Goal: Feedback & Contribution: Submit feedback/report problem

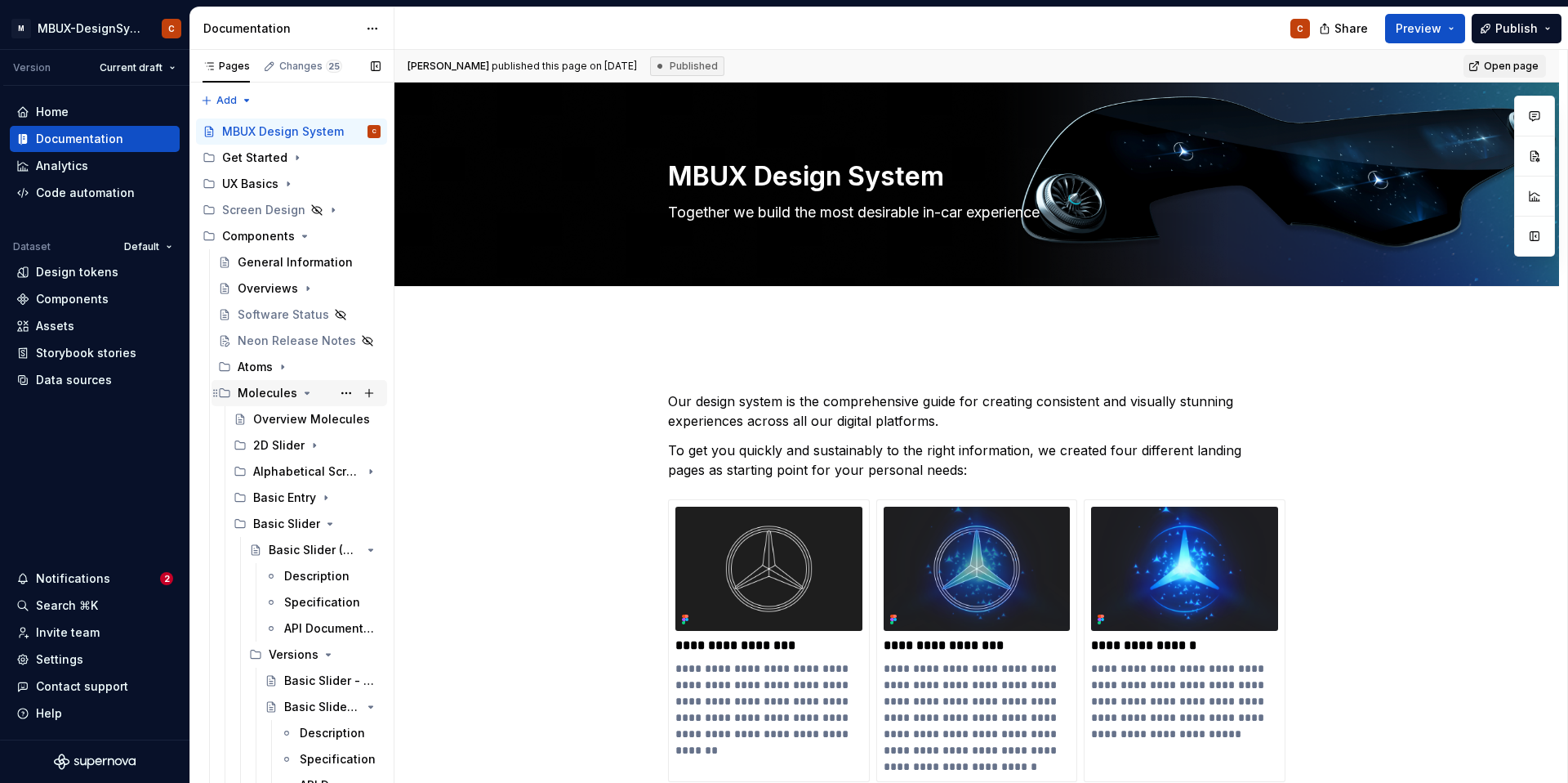
click at [301, 392] on icon "Page tree" at bounding box center [307, 393] width 13 height 13
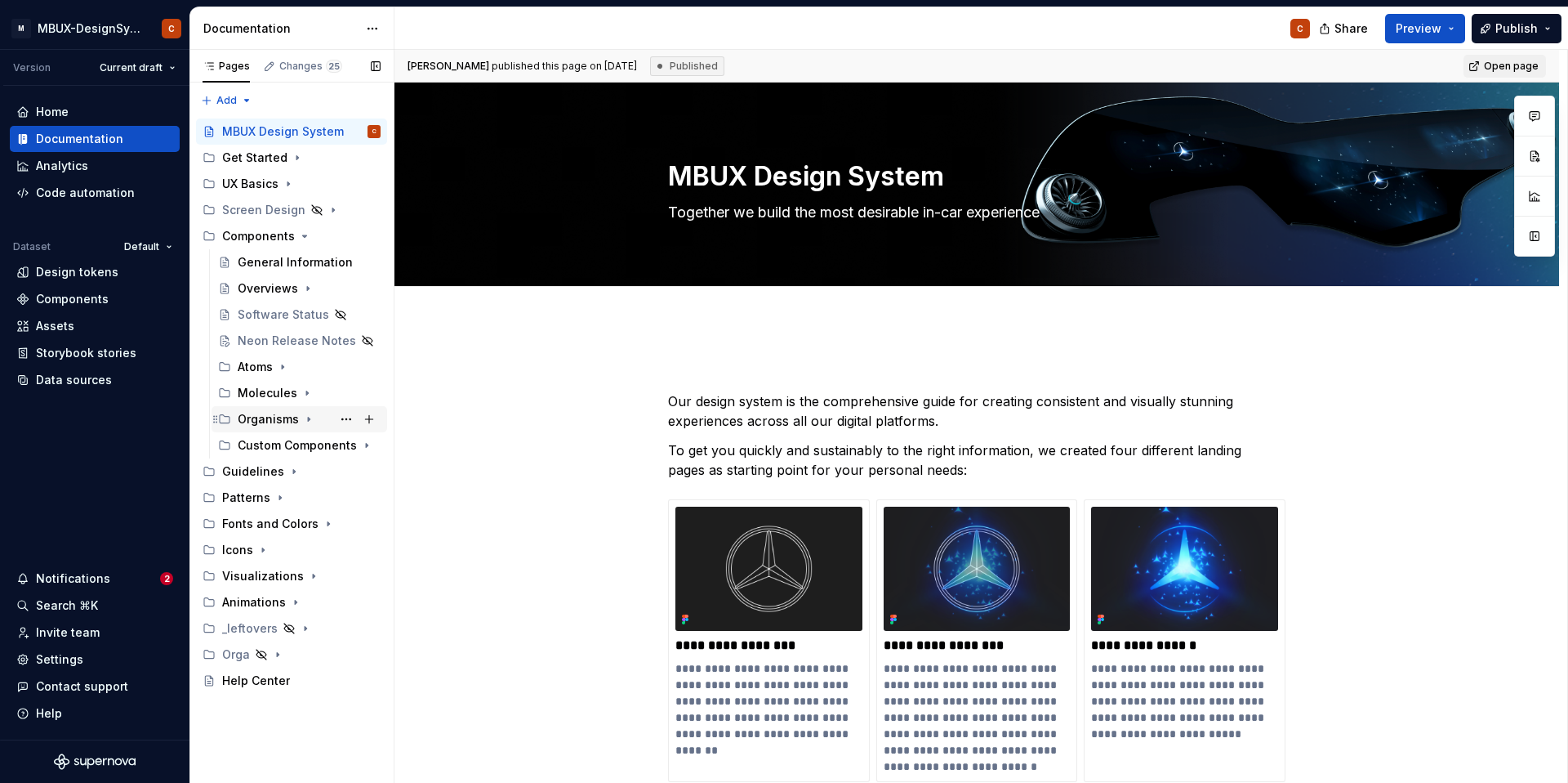
click at [315, 418] on div "Organisms" at bounding box center [308, 419] width 143 height 23
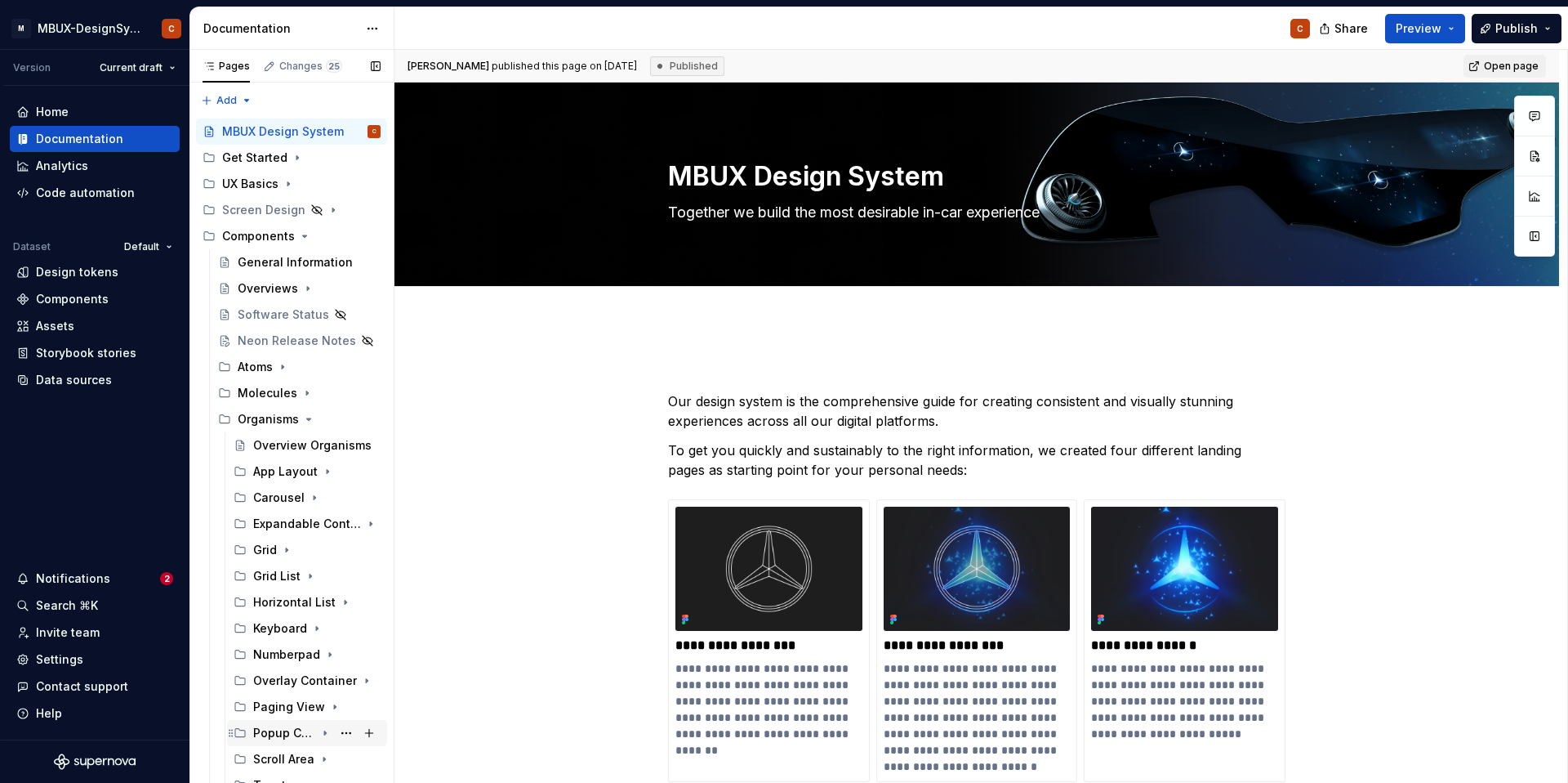
click at [307, 743] on div "Popup Container" at bounding box center [317, 733] width 128 height 23
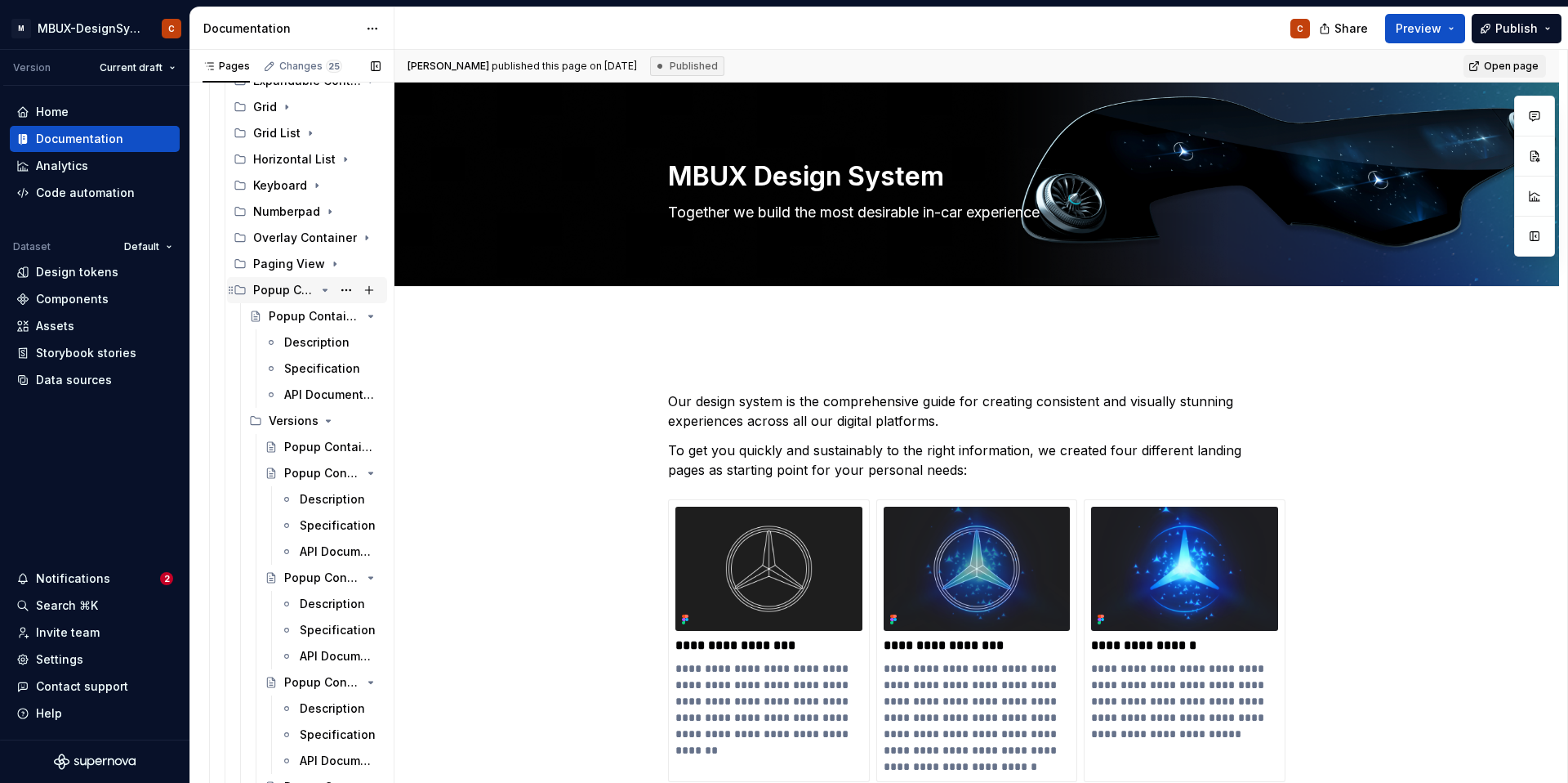
scroll to position [488, 0]
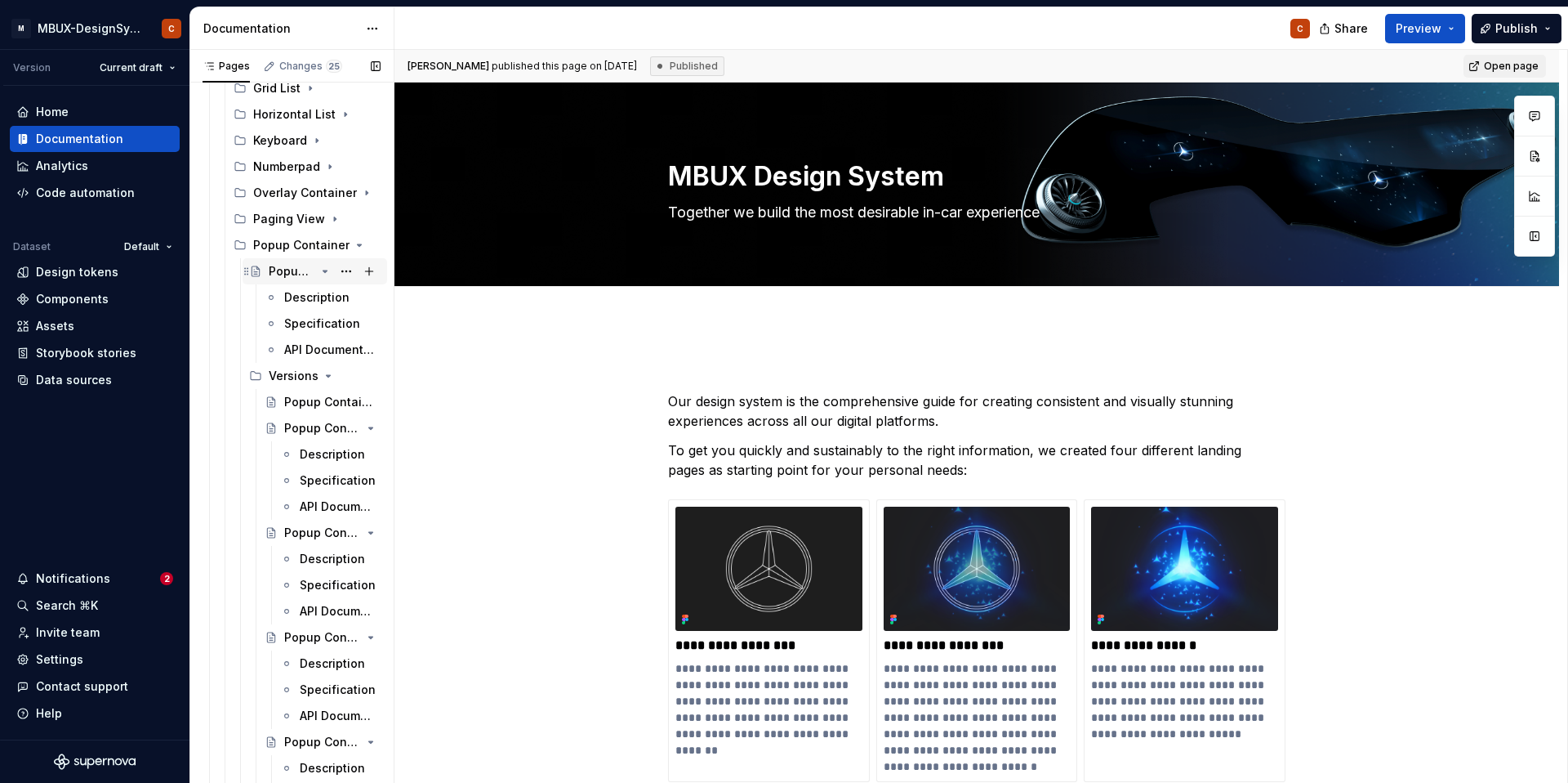
click at [301, 278] on div "Popup Container (Upcoming)" at bounding box center [292, 271] width 47 height 17
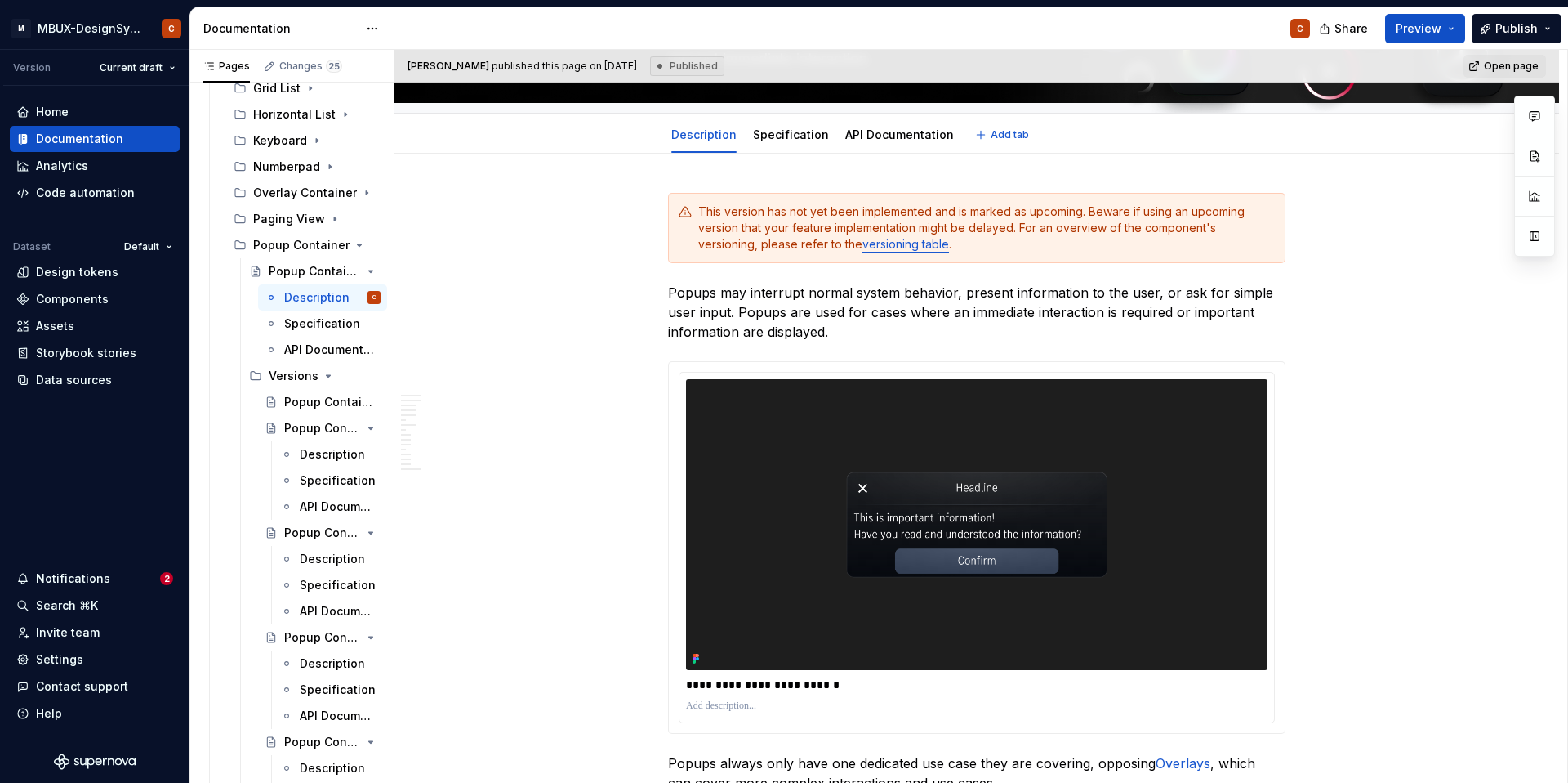
scroll to position [134, 0]
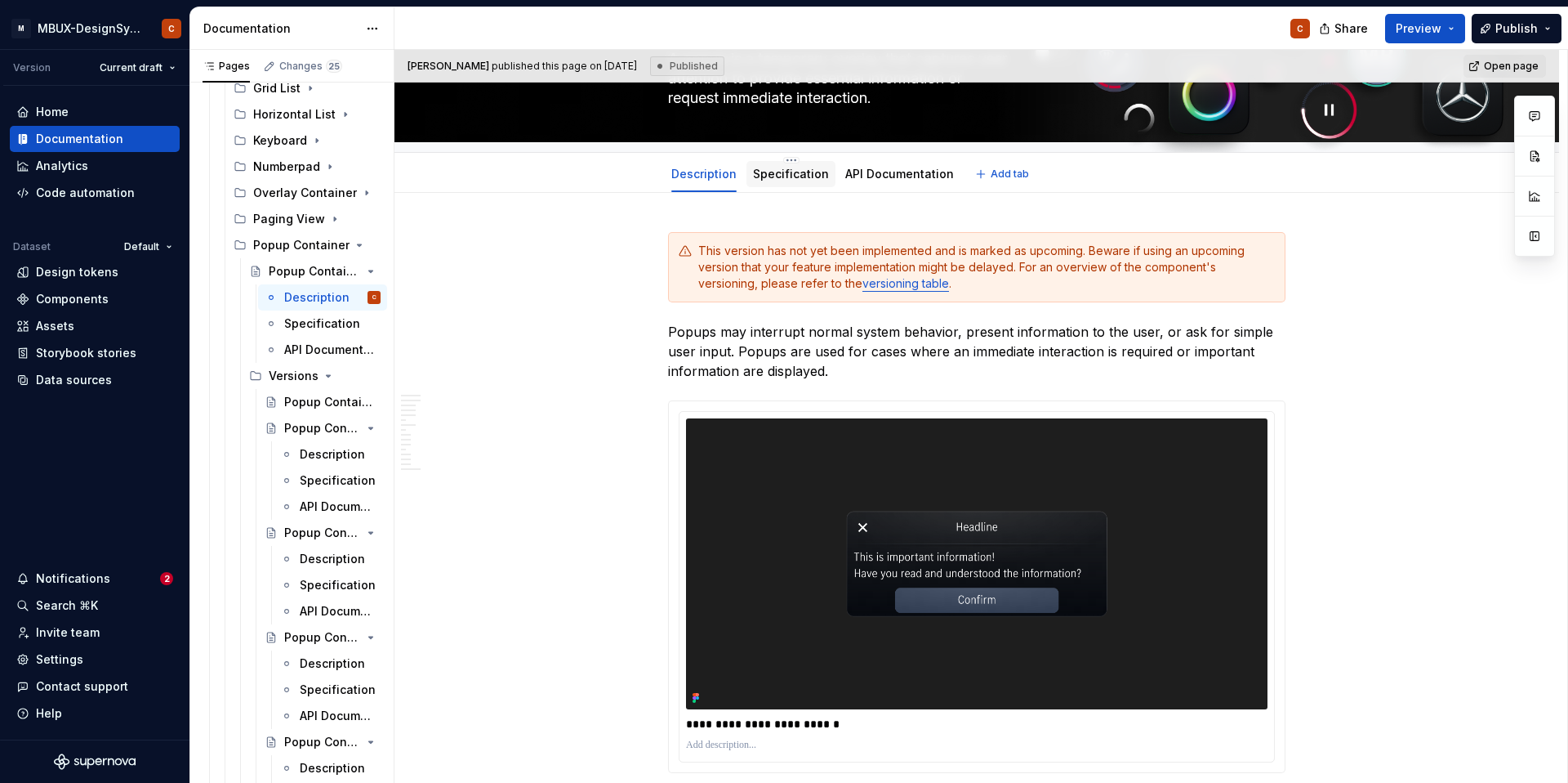
click at [788, 170] on link "Specification" at bounding box center [791, 173] width 76 height 14
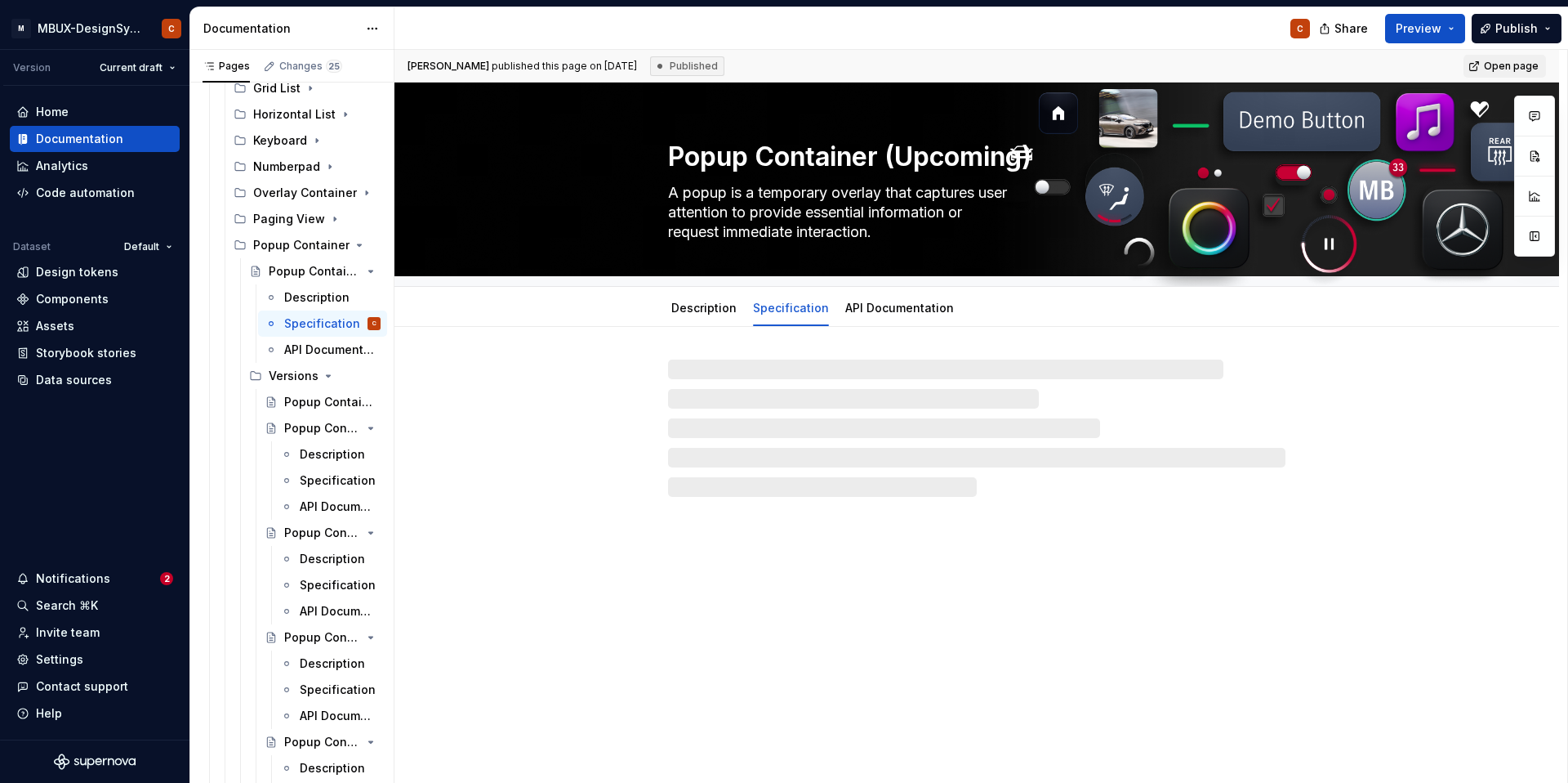
type textarea "*"
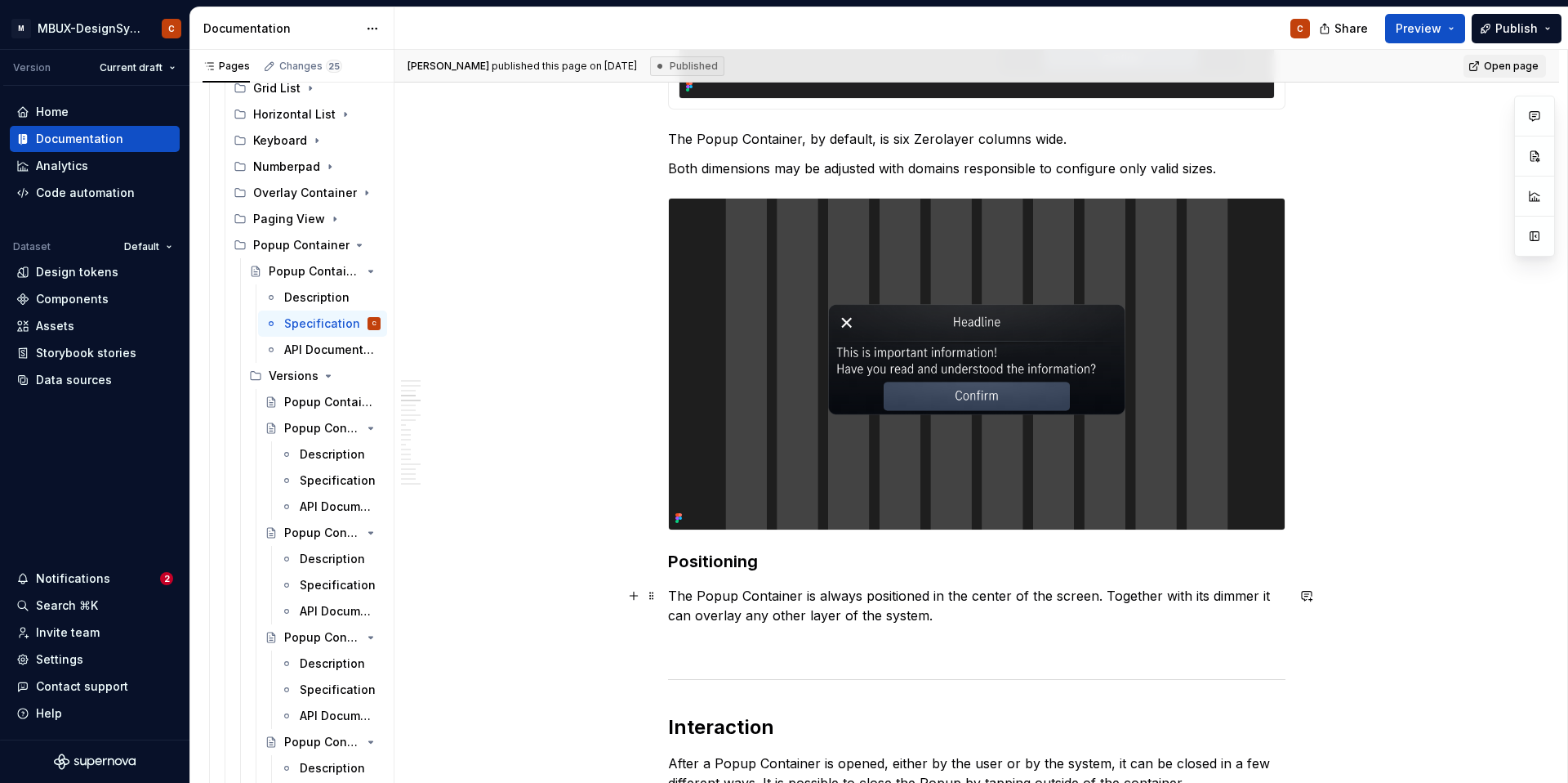
scroll to position [2005, 0]
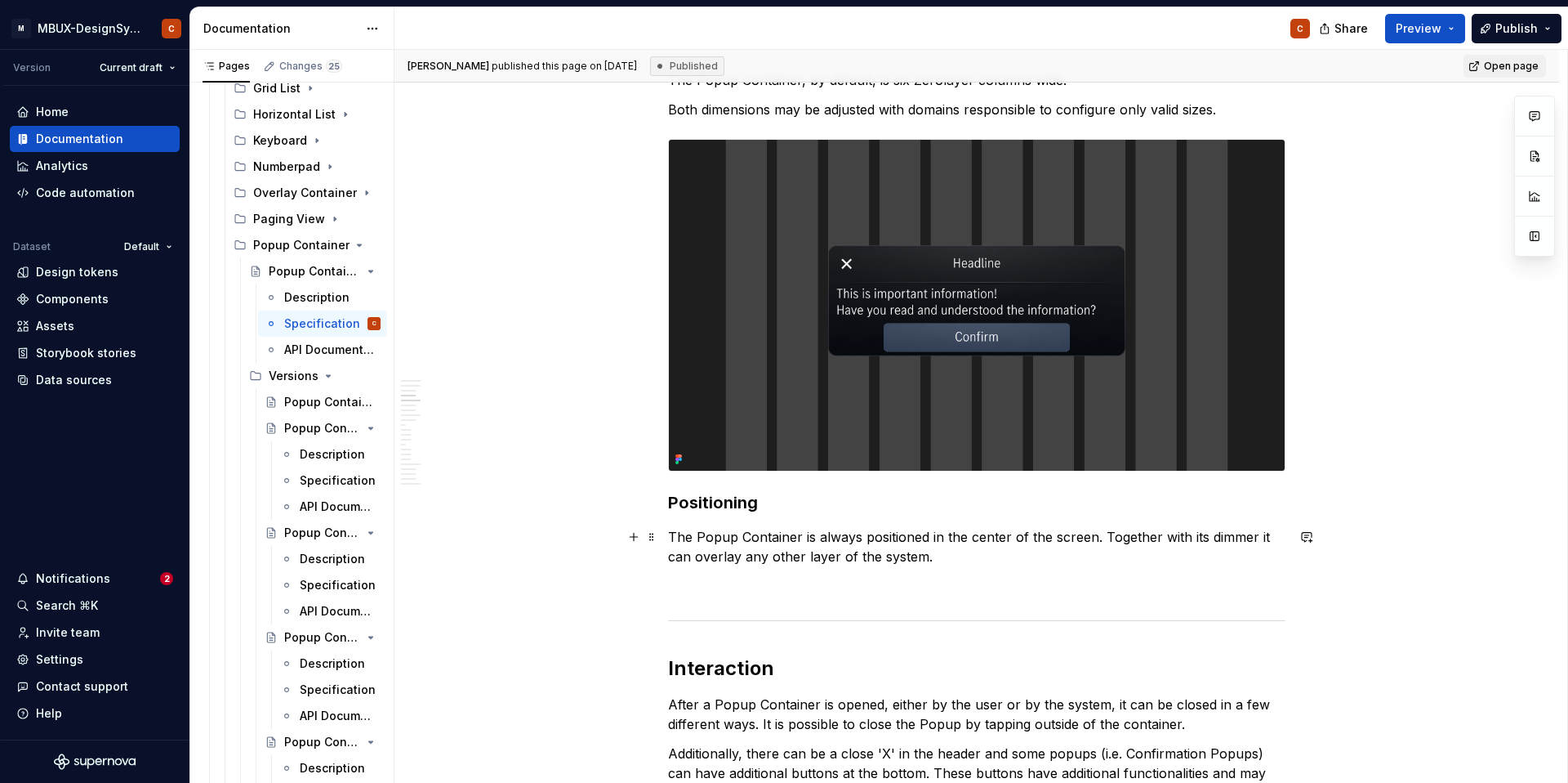
click at [1076, 536] on p "The Popup Container is always positioned in the center of the screen. Together …" at bounding box center [976, 546] width 618 height 39
click at [1083, 540] on p "The Popup Container is always positioned in the center of the screen. Together …" at bounding box center [976, 546] width 618 height 39
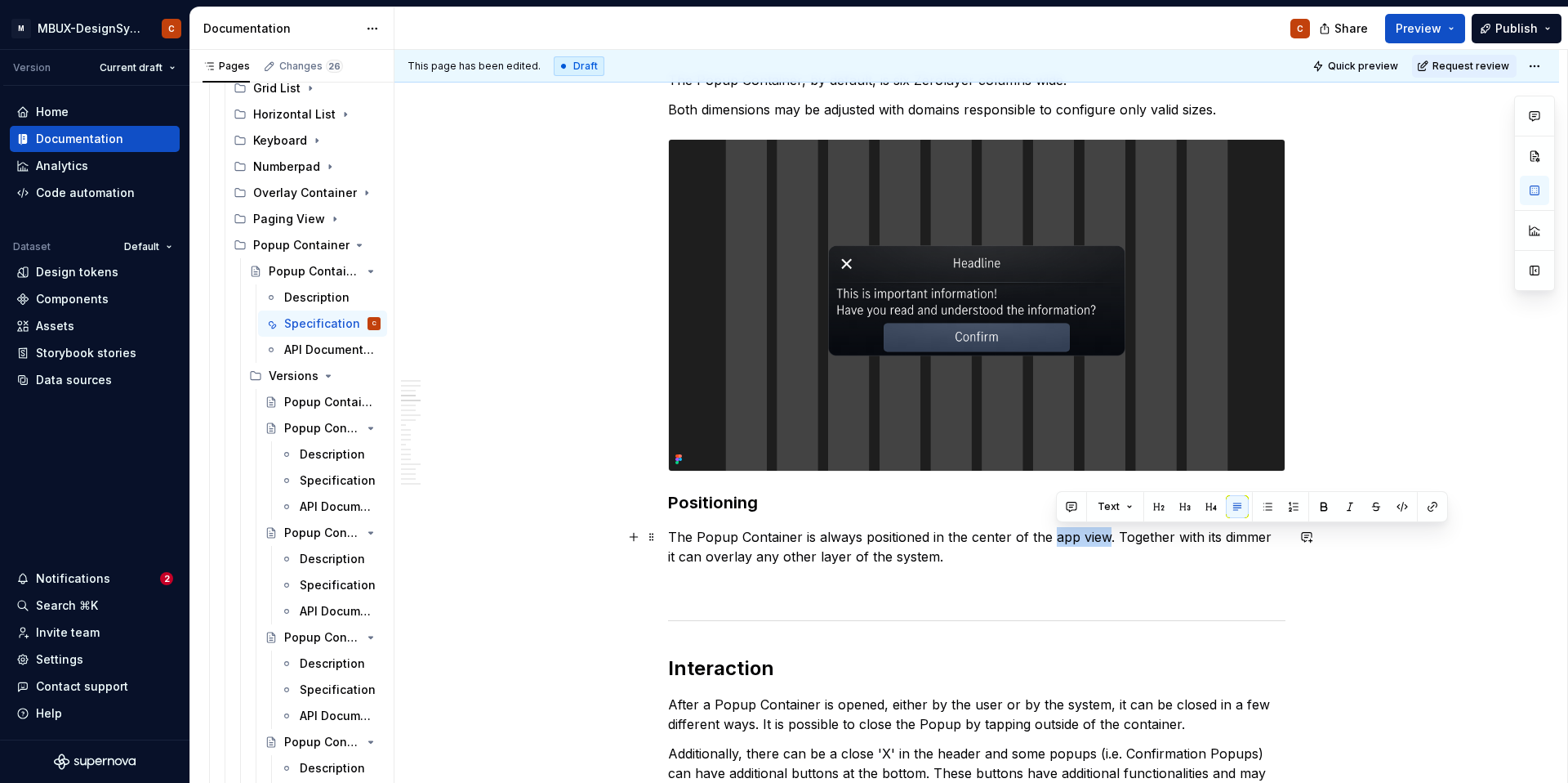
drag, startPoint x: 1110, startPoint y: 540, endPoint x: 1057, endPoint y: 540, distance: 53.0
click at [1057, 540] on p "The Popup Container is always positioned in the center of the app view. Togethe…" at bounding box center [976, 546] width 618 height 39
copy p "app view"
click at [1480, 66] on span "Request review" at bounding box center [1471, 66] width 76 height 13
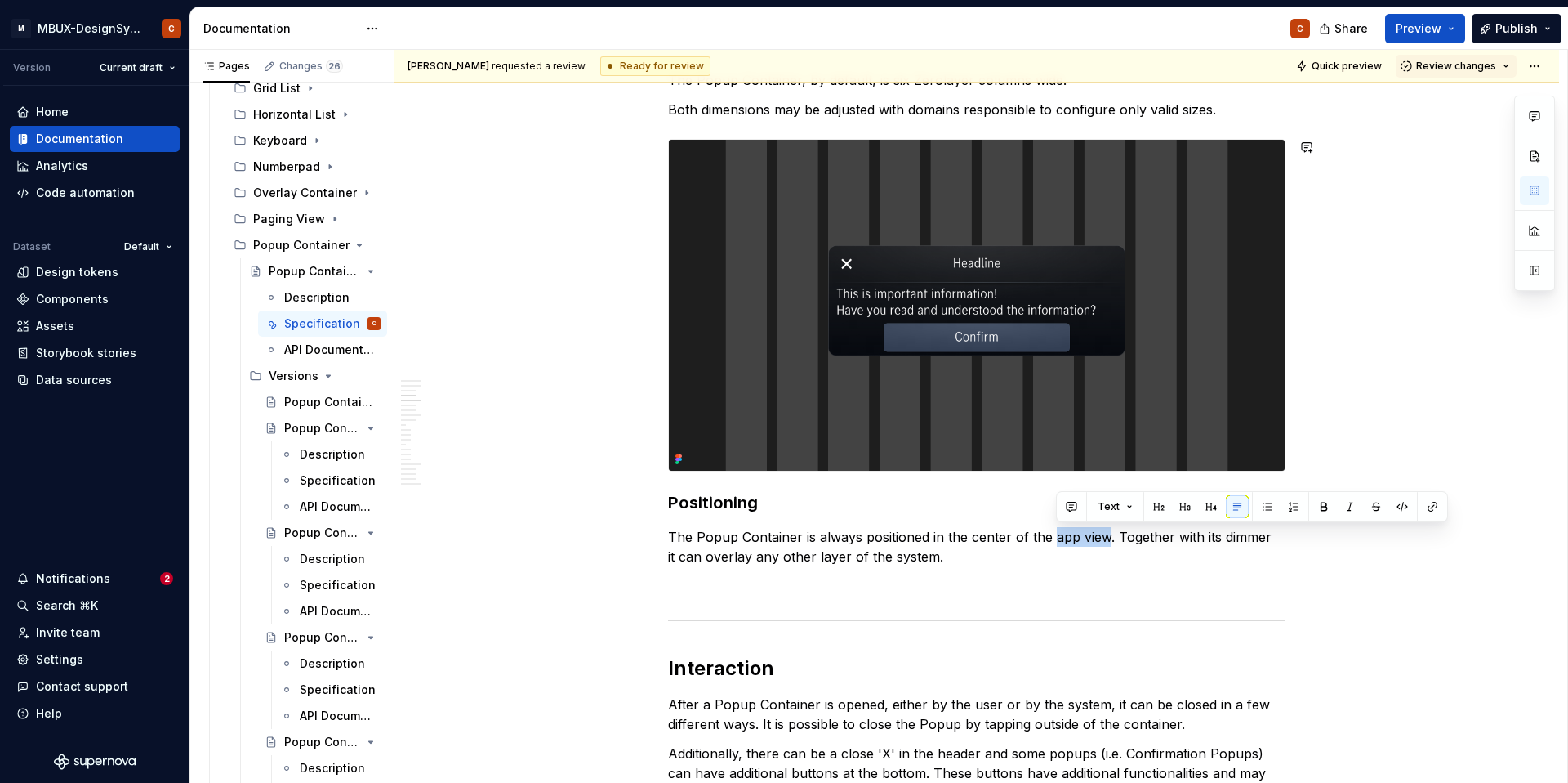
click at [1480, 66] on span "Review changes" at bounding box center [1456, 66] width 80 height 13
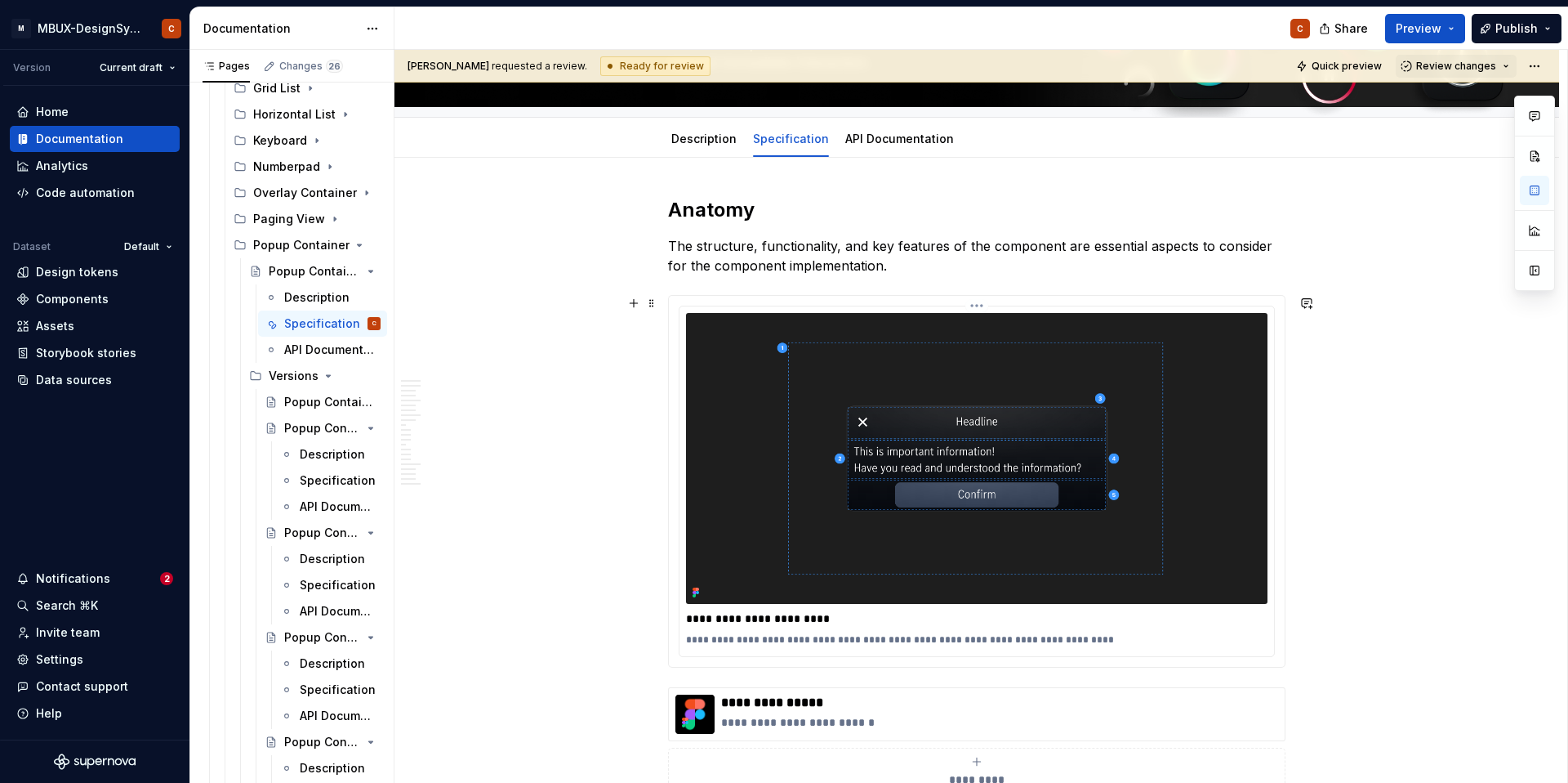
scroll to position [0, 0]
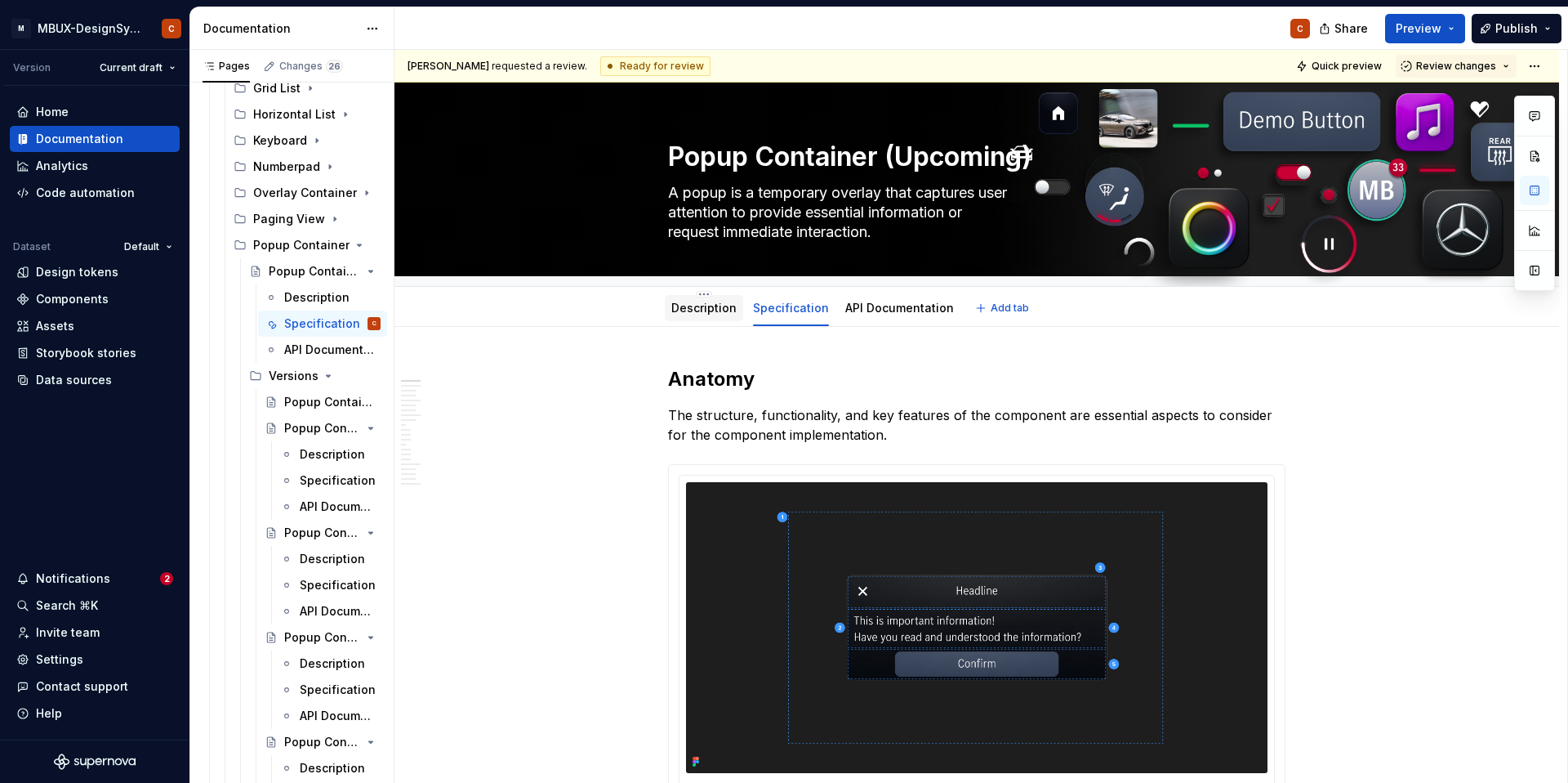
click at [684, 303] on link "Description" at bounding box center [704, 308] width 65 height 14
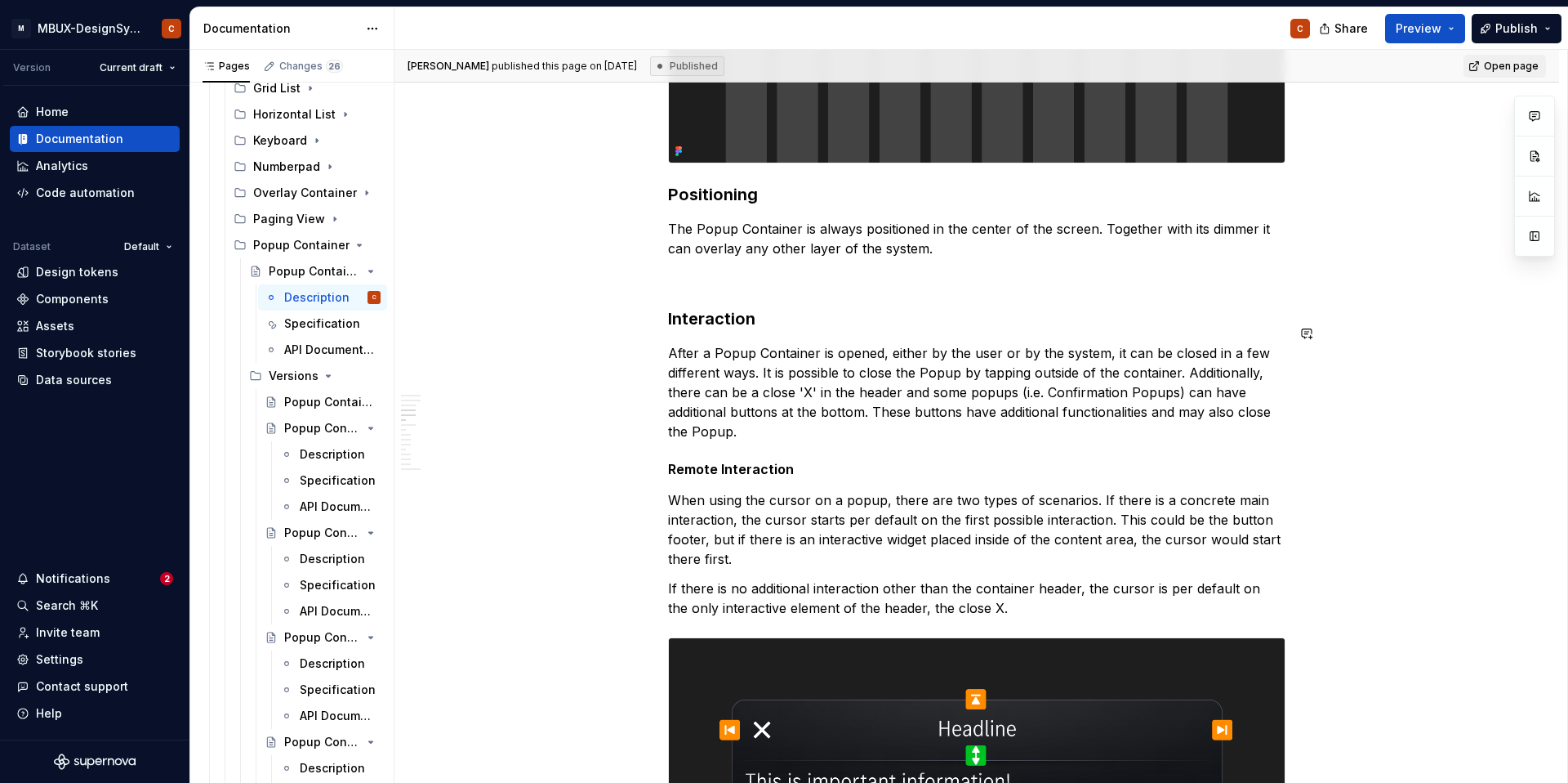
scroll to position [2658, 0]
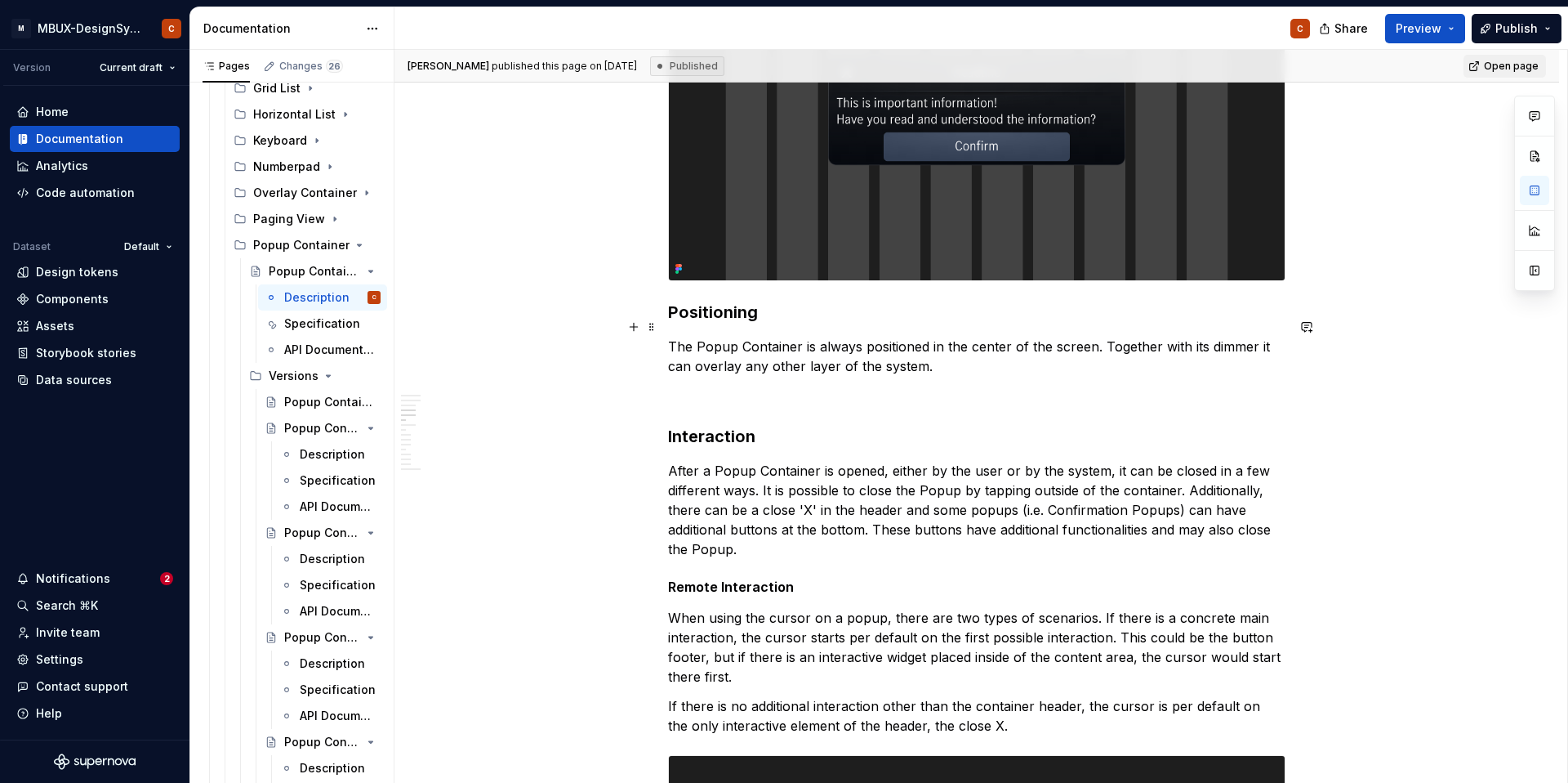
click at [1068, 337] on p "The Popup Container is always positioned in the center of the screen. Together …" at bounding box center [976, 356] width 618 height 39
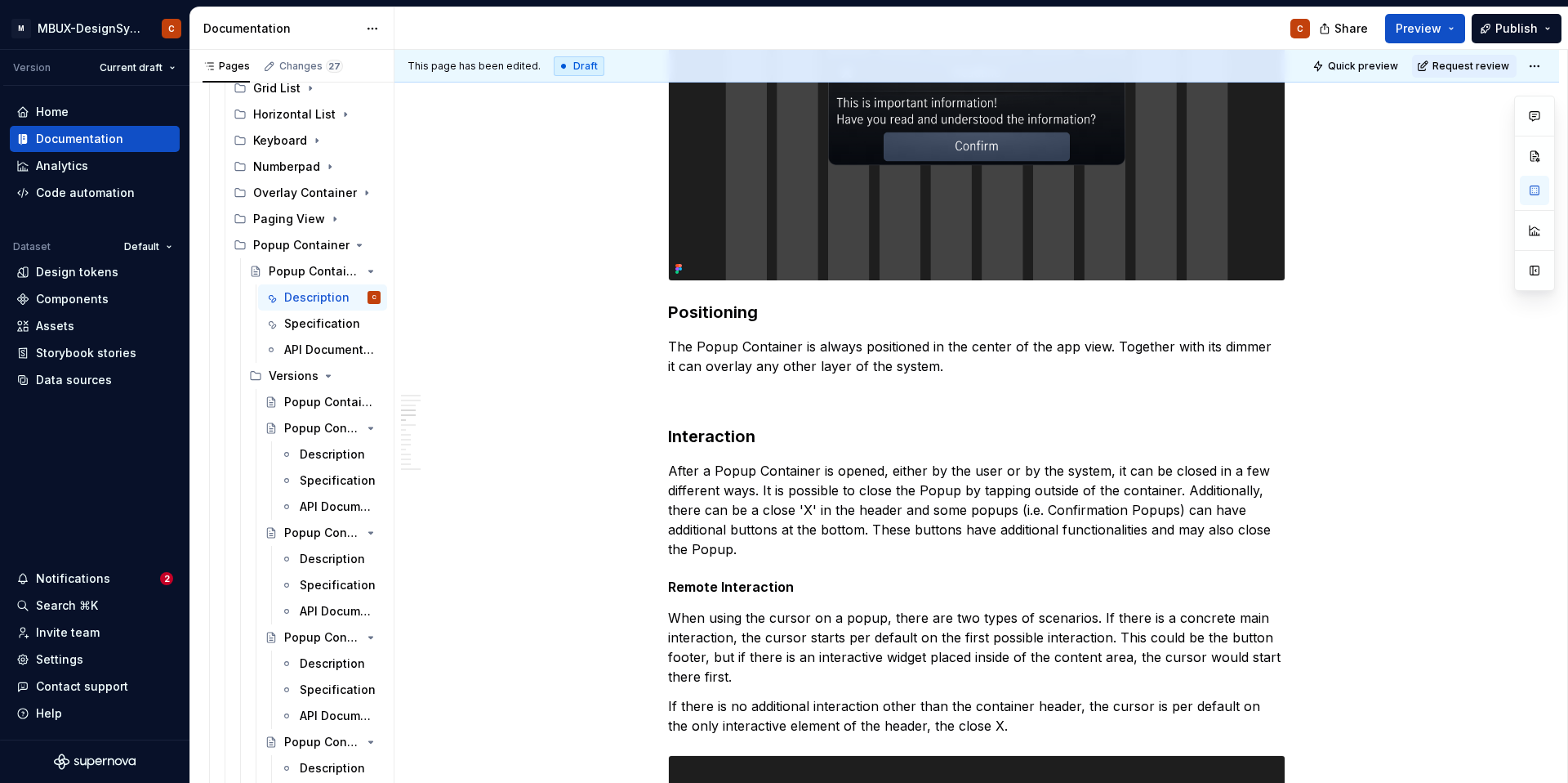
click at [1447, 79] on div "This page has been edited. Draft Quick preview Request review" at bounding box center [976, 65] width 1165 height 33
click at [1447, 75] on button "Request review" at bounding box center [1465, 66] width 104 height 23
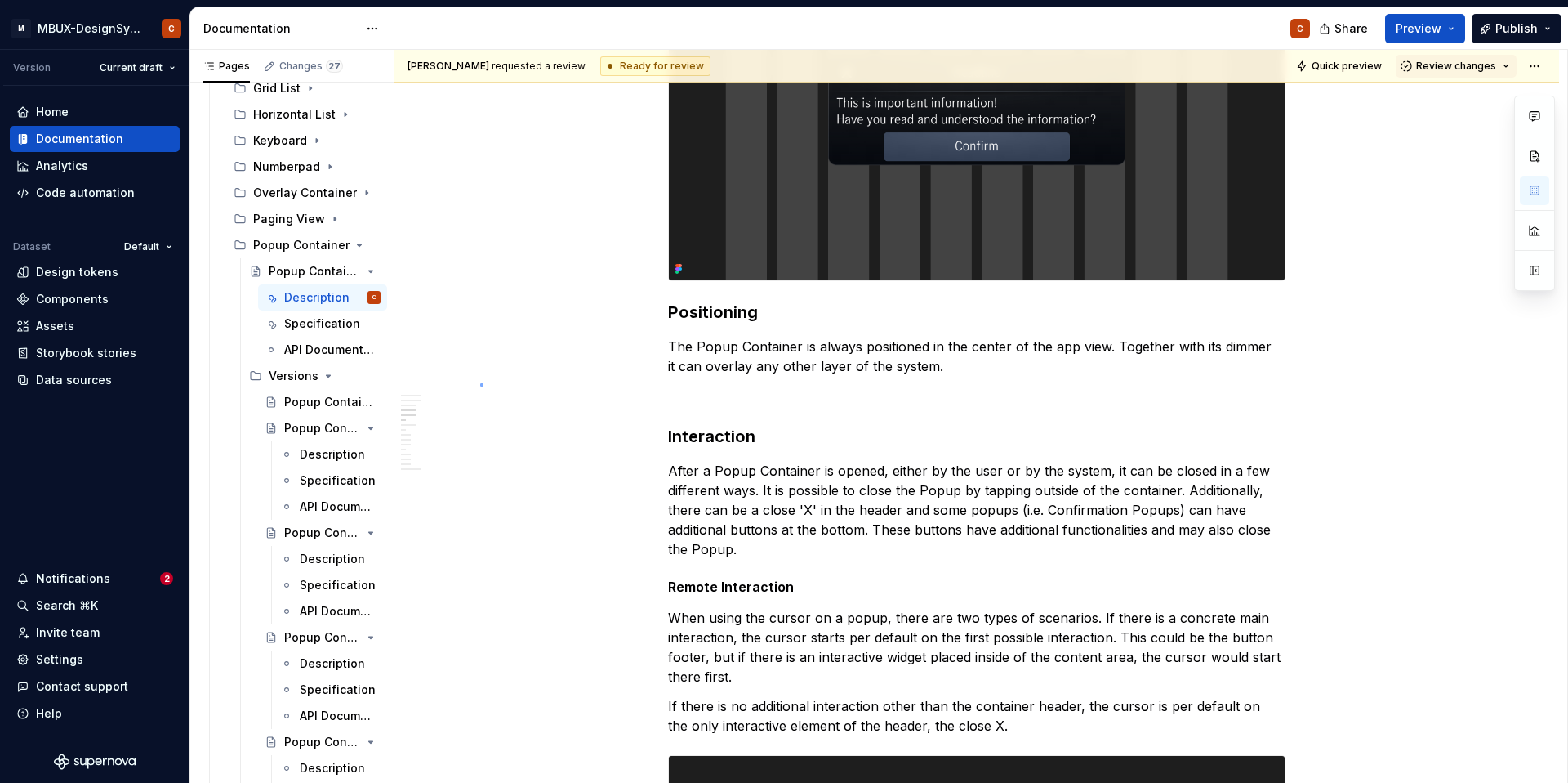
click at [481, 383] on div "**********" at bounding box center [980, 416] width 1173 height 734
type textarea "*"
